Goal: Transaction & Acquisition: Purchase product/service

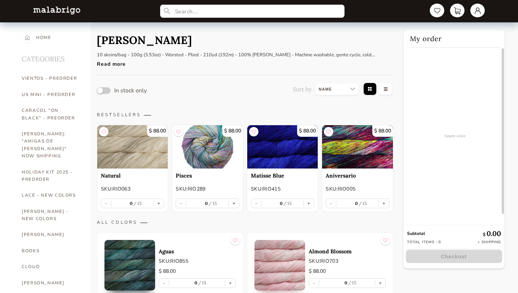
click at [181, 10] on input "text" at bounding box center [252, 11] width 184 height 13
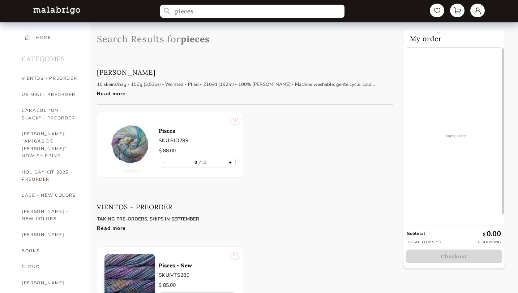
type input "pieces"
click at [229, 164] on button "+" at bounding box center [230, 162] width 10 height 9
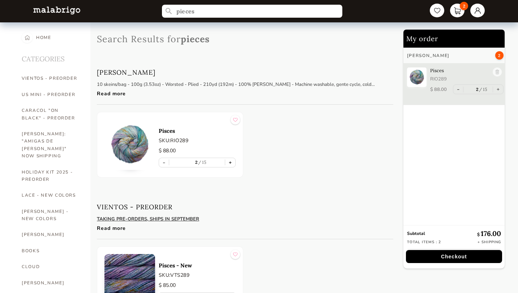
click at [229, 164] on button "+" at bounding box center [230, 162] width 10 height 9
type input "3"
drag, startPoint x: 203, startPoint y: 13, endPoint x: 162, endPoint y: 12, distance: 40.8
click at [162, 12] on input "pieces" at bounding box center [252, 11] width 184 height 13
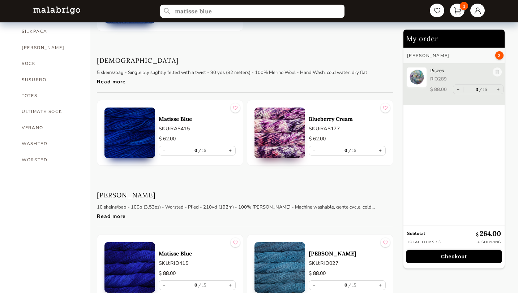
scroll to position [556, 0]
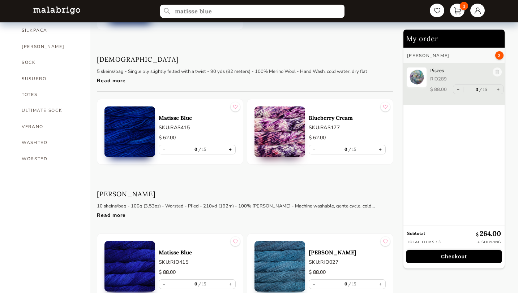
type input "matisse blue"
click at [230, 150] on button "+" at bounding box center [230, 149] width 10 height 9
type input "1"
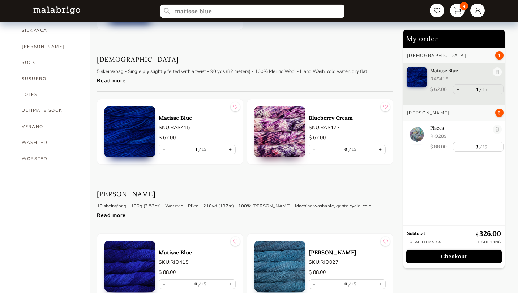
drag, startPoint x: 214, startPoint y: 12, endPoint x: 157, endPoint y: 9, distance: 57.1
click at [157, 9] on nav "matisse blue 4" at bounding box center [259, 11] width 466 height 22
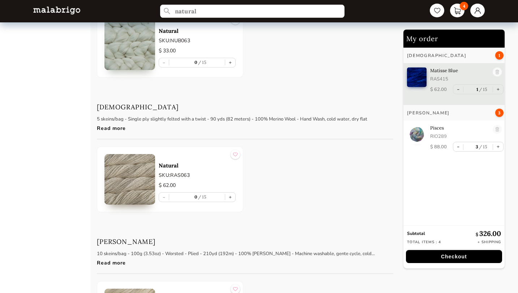
scroll to position [1570, 0]
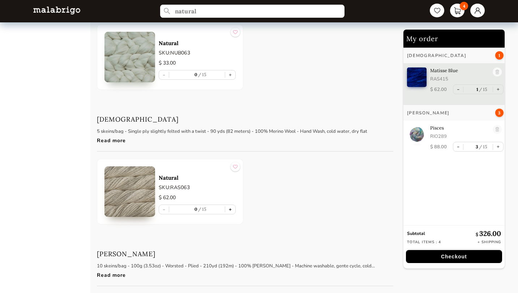
type input "natural"
click at [230, 210] on button "+" at bounding box center [230, 209] width 10 height 9
type input "1"
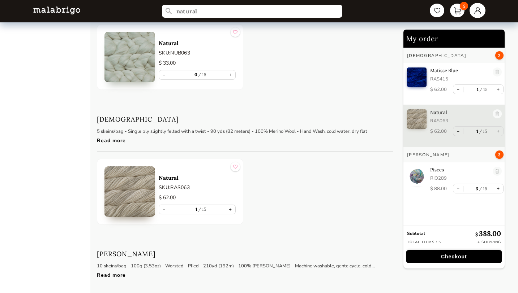
click at [478, 10] on link at bounding box center [477, 10] width 16 height 15
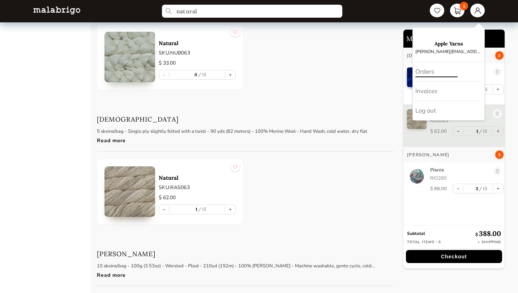
click at [433, 71] on div "Orders" at bounding box center [447, 72] width 65 height 20
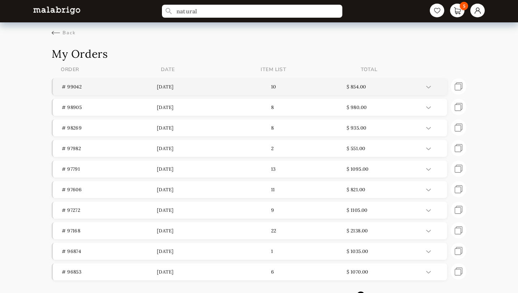
click at [180, 86] on p "[DATE]" at bounding box center [204, 87] width 95 height 6
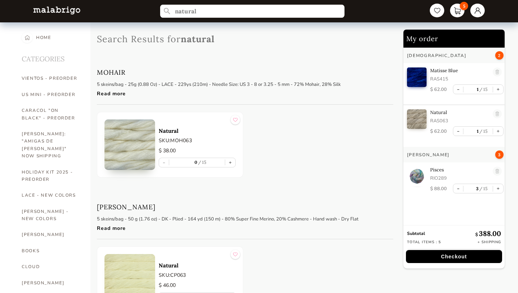
drag, startPoint x: 204, startPoint y: 12, endPoint x: 91, endPoint y: 5, distance: 113.3
click at [91, 5] on nav "natural 5" at bounding box center [259, 11] width 466 height 22
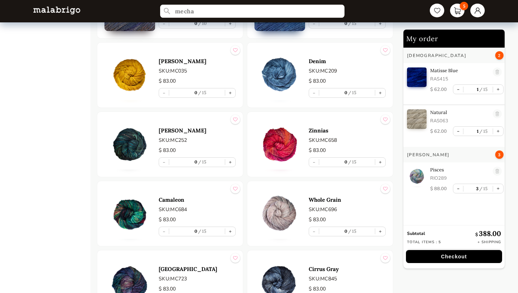
scroll to position [1456, 0]
type input "mecha"
click at [230, 93] on button "+" at bounding box center [230, 93] width 10 height 9
type input "1"
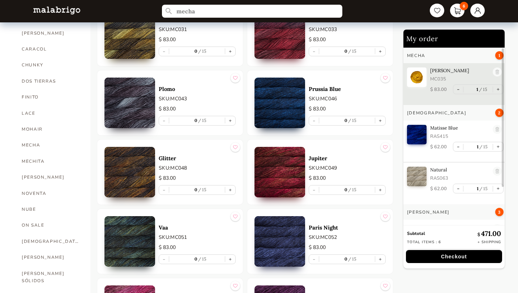
scroll to position [357, 0]
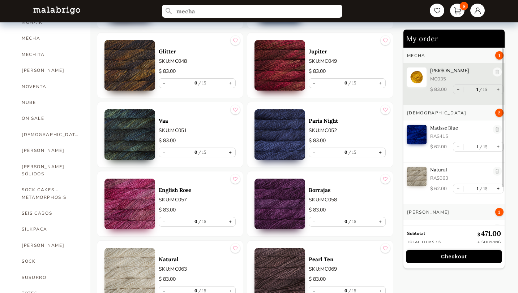
click at [230, 220] on button "+" at bounding box center [230, 221] width 10 height 9
type input "1"
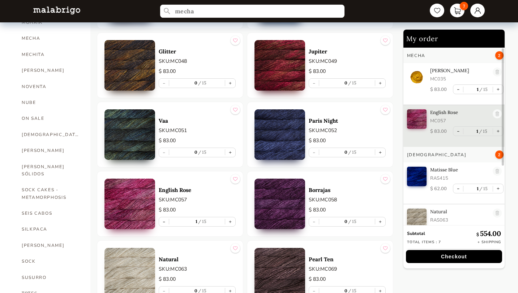
drag, startPoint x: 201, startPoint y: 12, endPoint x: 143, endPoint y: 11, distance: 57.4
click at [143, 11] on nav "mecha 7" at bounding box center [259, 11] width 466 height 22
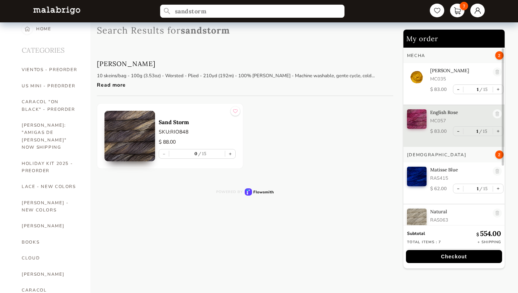
scroll to position [5, 0]
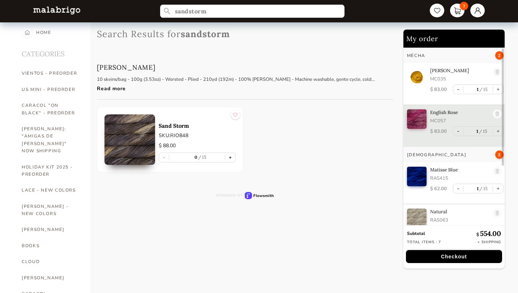
type input "sandstorm"
click at [229, 158] on button "+" at bounding box center [230, 157] width 10 height 9
type input "1"
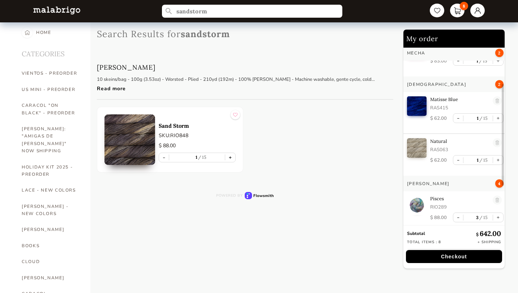
scroll to position [111, 0]
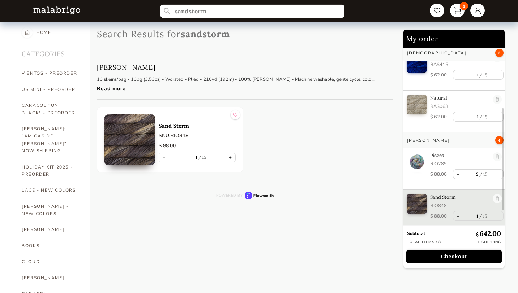
drag, startPoint x: 214, startPoint y: 10, endPoint x: 128, endPoint y: 10, distance: 86.0
click at [129, 10] on nav "sandstorm 8" at bounding box center [259, 11] width 466 height 22
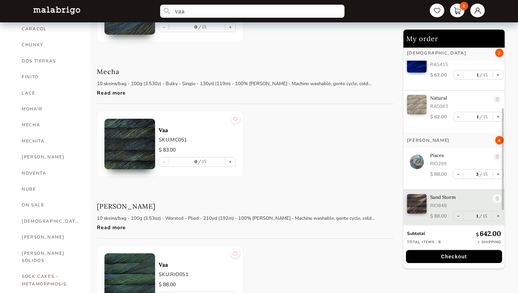
scroll to position [345, 0]
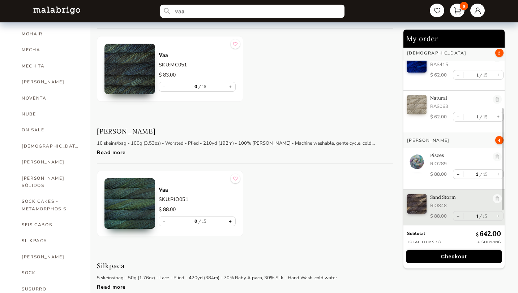
type input "vaa"
click at [231, 221] on button "+" at bounding box center [230, 221] width 10 height 9
type input "1"
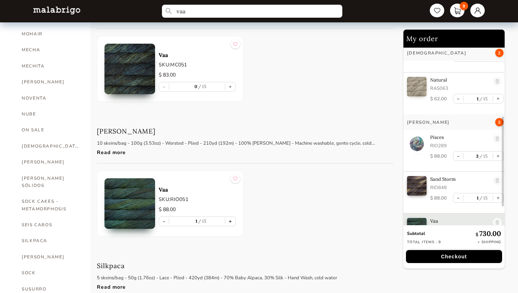
scroll to position [153, 0]
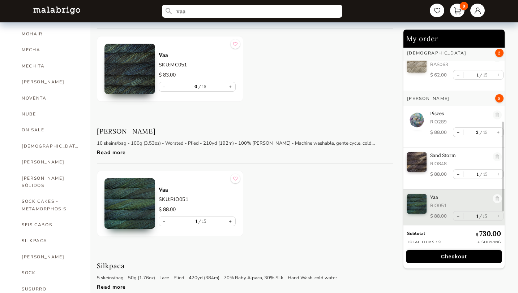
click at [453, 255] on button "Checkout" at bounding box center [454, 256] width 96 height 13
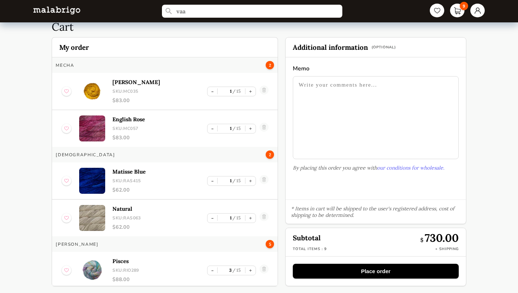
click at [336, 89] on textarea at bounding box center [375, 117] width 165 height 83
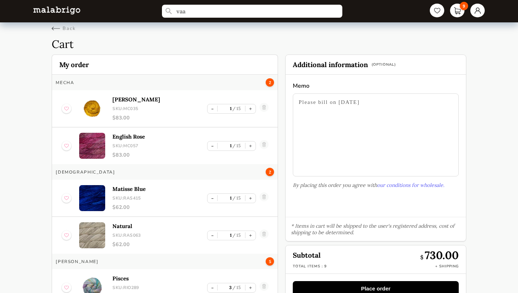
type textarea "Please bill on [DATE]"
click at [51, 29] on main "vaa 9 Back Cart My order Mecha 2 [PERSON_NAME] SKU: MC035 $ 83.00 - 1 15 + Engl…" at bounding box center [259, 153] width 518 height 315
click at [59, 26] on div "Back" at bounding box center [64, 28] width 24 height 7
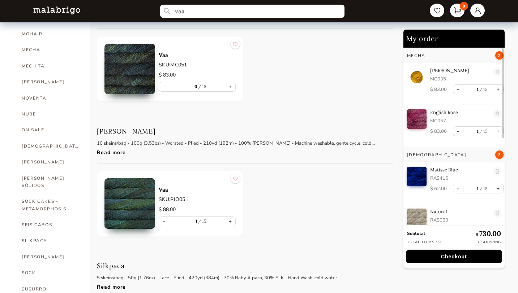
drag, startPoint x: 189, startPoint y: 10, endPoint x: 158, endPoint y: 9, distance: 31.1
click at [158, 9] on nav "vaa 9" at bounding box center [259, 11] width 466 height 22
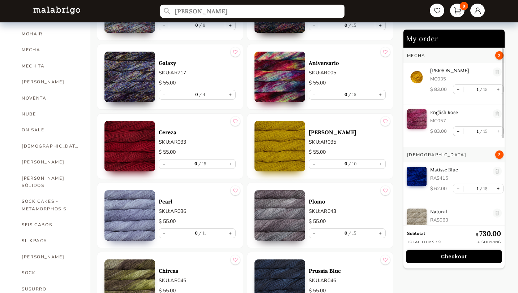
type input "[PERSON_NAME]"
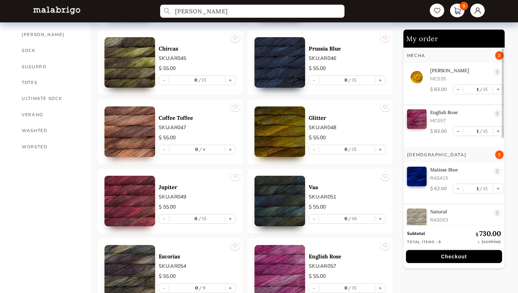
scroll to position [577, 0]
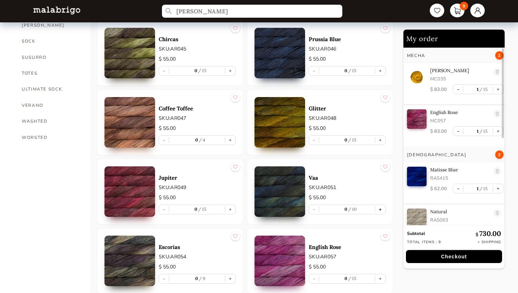
click at [379, 208] on button "+" at bounding box center [380, 209] width 10 height 9
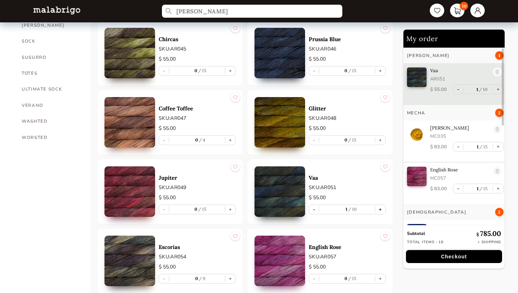
click at [379, 208] on button "+" at bounding box center [380, 209] width 10 height 9
type input "2"
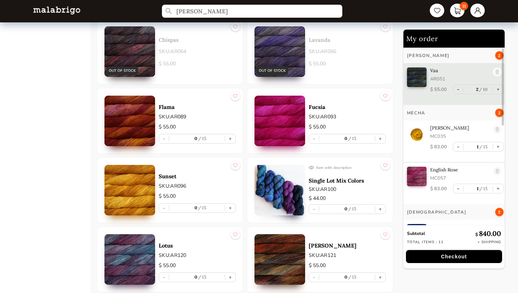
scroll to position [928, 0]
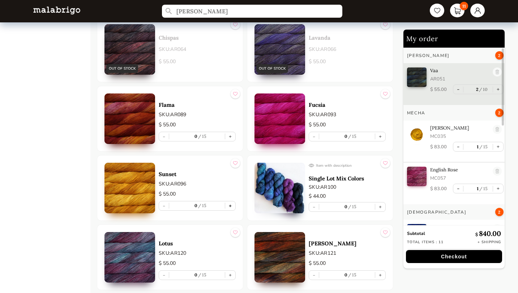
click at [230, 206] on button "+" at bounding box center [230, 206] width 10 height 9
type input "1"
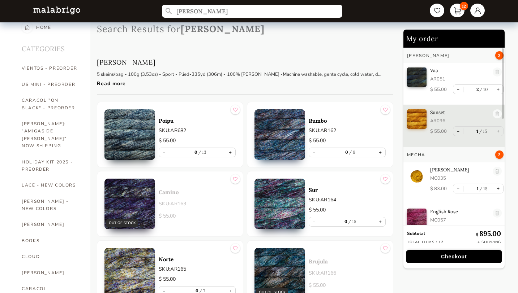
scroll to position [0, 0]
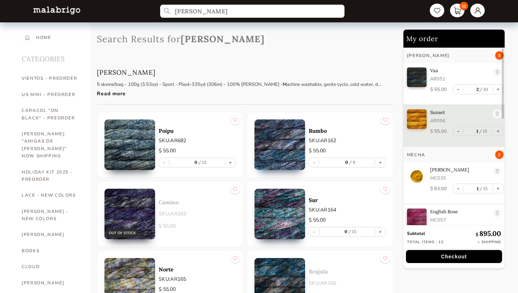
drag, startPoint x: 200, startPoint y: 12, endPoint x: 158, endPoint y: 10, distance: 42.3
click at [158, 10] on nav "[PERSON_NAME] 12" at bounding box center [259, 11] width 466 height 22
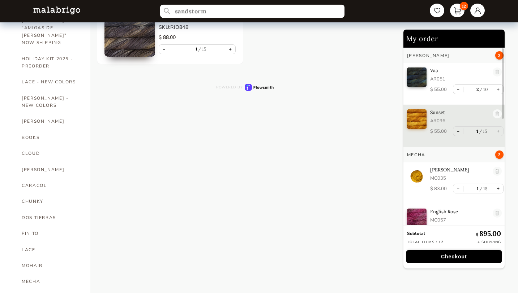
scroll to position [116, 0]
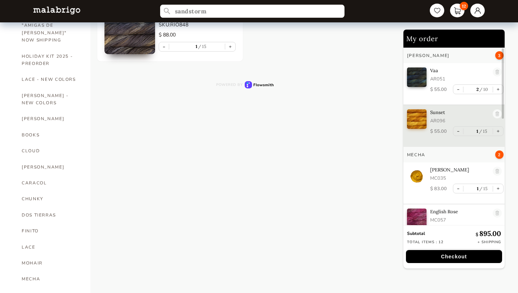
type input "sandstorm"
click at [453, 256] on button "Checkout" at bounding box center [454, 256] width 96 height 13
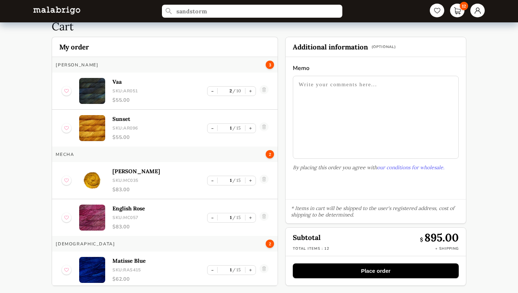
scroll to position [22, 0]
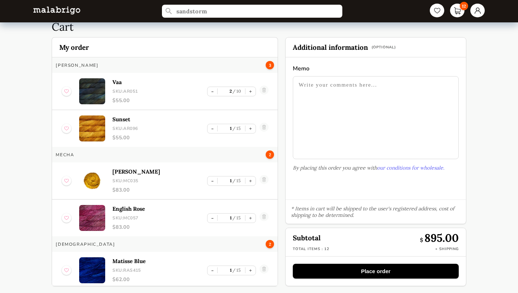
click at [377, 88] on textarea at bounding box center [375, 117] width 165 height 83
type textarea "please bill on [DATE], thank you"
click at [374, 272] on button "Place order" at bounding box center [375, 271] width 165 height 15
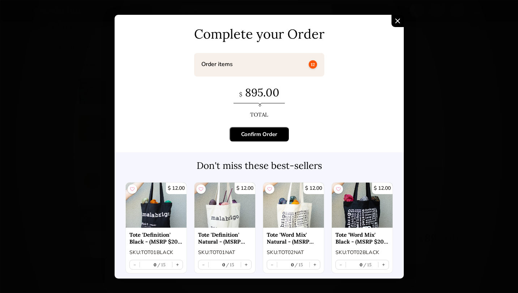
click at [259, 131] on div "Confirm Order" at bounding box center [259, 134] width 36 height 7
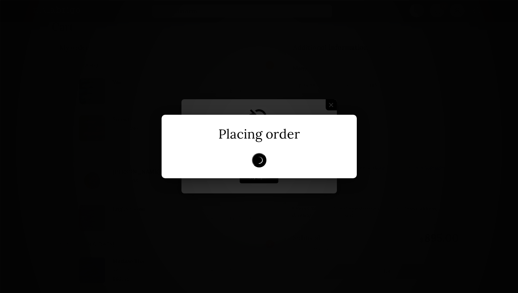
scroll to position [0, 0]
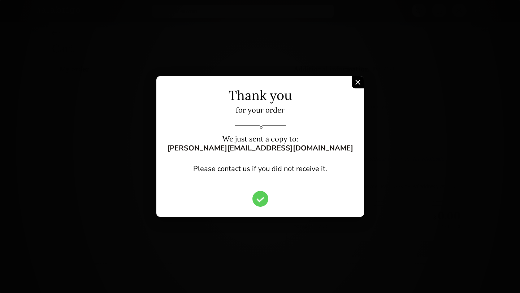
click at [355, 82] on img "Confirm Order" at bounding box center [357, 82] width 5 height 5
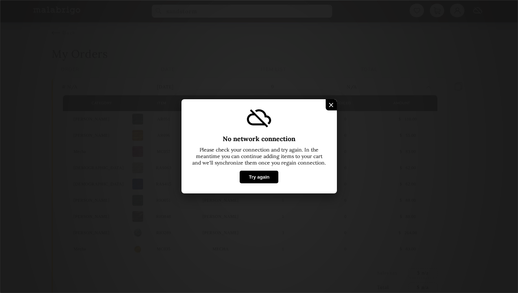
click at [331, 103] on img at bounding box center [331, 105] width 4 height 4
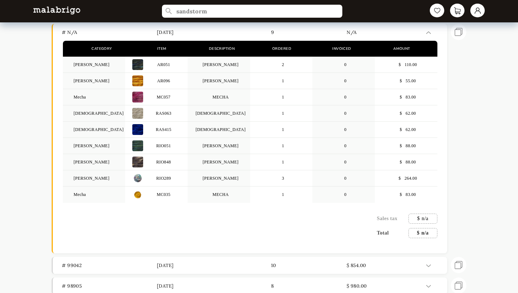
scroll to position [49, 0]
